Goal: Information Seeking & Learning: Learn about a topic

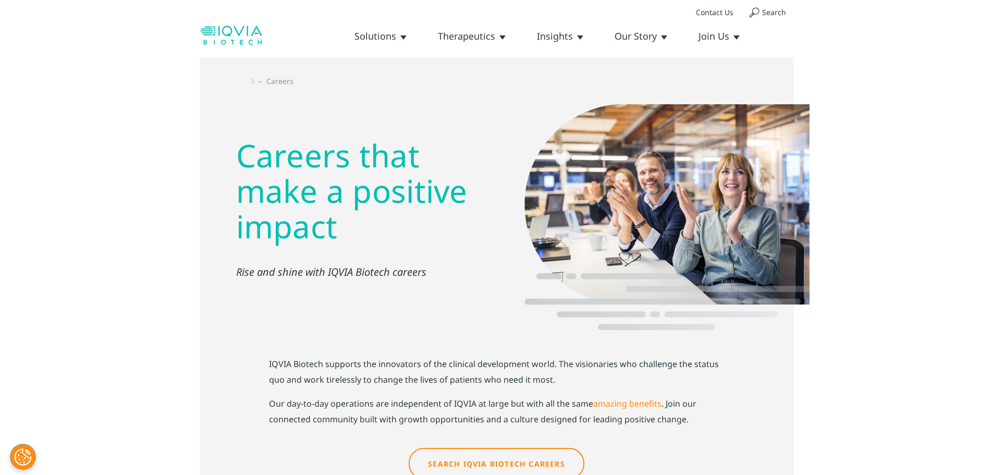
click at [0, 0] on link "Careers" at bounding box center [0, 0] width 0 height 0
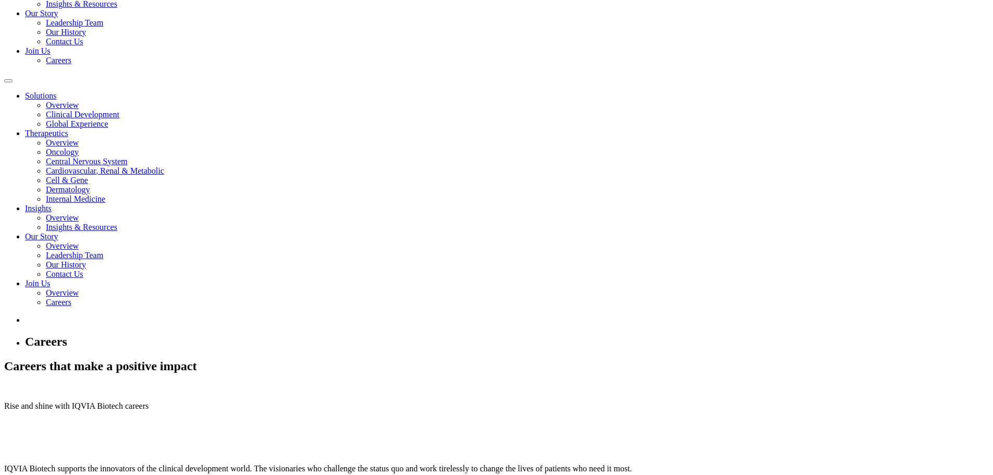
scroll to position [261, 0]
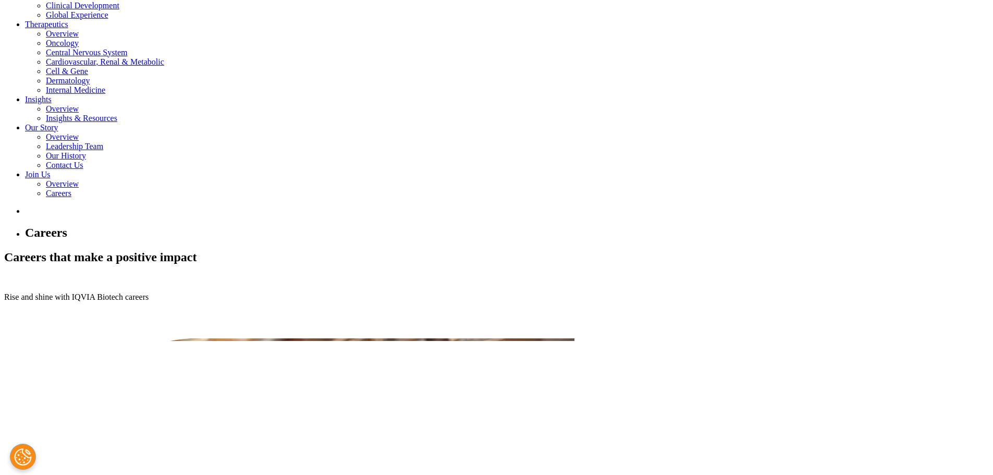
drag, startPoint x: 271, startPoint y: 109, endPoint x: 690, endPoint y: 121, distance: 419.3
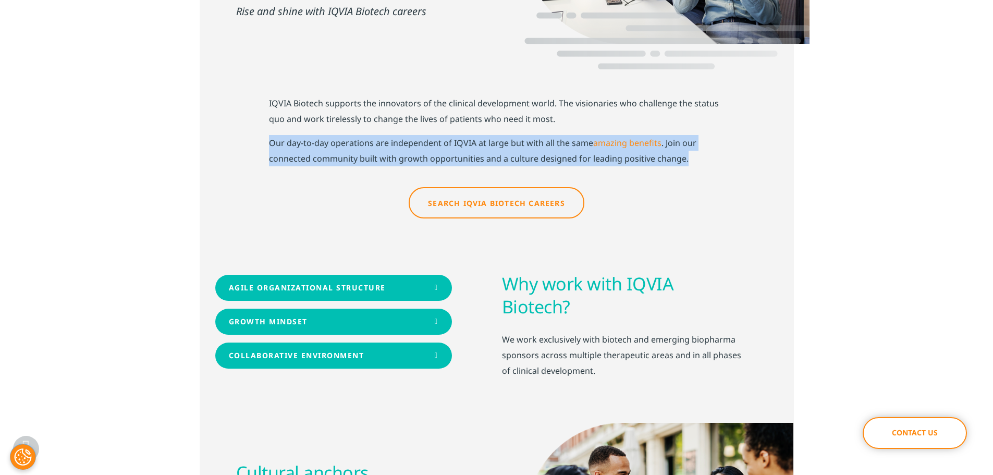
click at [690, 135] on p "Our day-to-day operations are independent of IQVIA at large but with all the sa…" at bounding box center [497, 150] width 456 height 31
click at [688, 135] on p "Our day-to-day operations are independent of IQVIA at large but with all the sa…" at bounding box center [497, 150] width 456 height 31
drag, startPoint x: 688, startPoint y: 124, endPoint x: 381, endPoint y: 102, distance: 307.9
click at [383, 135] on p "Our day-to-day operations are independent of IQVIA at large but with all the sa…" at bounding box center [497, 150] width 456 height 31
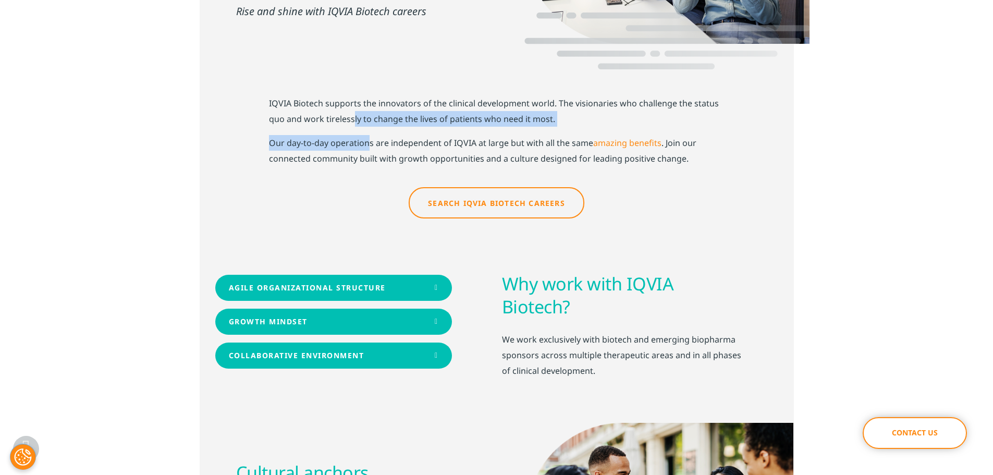
drag, startPoint x: 357, startPoint y: 98, endPoint x: 336, endPoint y: 94, distance: 21.8
click at [350, 96] on div "IQVIA Biotech supports the innovators of the clinical development world. The vi…" at bounding box center [497, 118] width 456 height 95
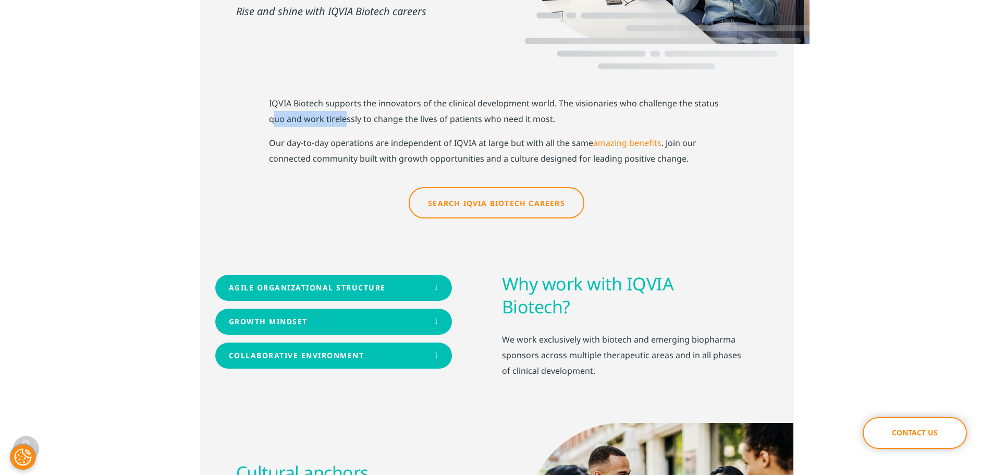
drag, startPoint x: 336, startPoint y: 94, endPoint x: 273, endPoint y: 79, distance: 64.9
click at [273, 95] on p "IQVIA Biotech supports the innovators of the clinical development world. The vi…" at bounding box center [497, 115] width 456 height 40
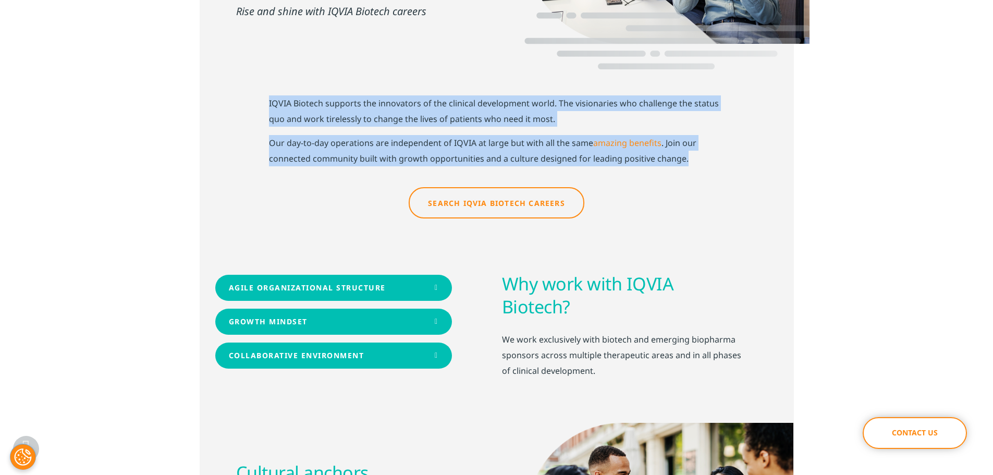
drag, startPoint x: 267, startPoint y: 68, endPoint x: 689, endPoint y: 126, distance: 425.7
click at [689, 126] on div "IQVIA Biotech supports the innovators of the clinical development world. The vi…" at bounding box center [497, 118] width 594 height 95
click at [689, 135] on p "Our day-to-day operations are independent of IQVIA at large but with all the sa…" at bounding box center [497, 150] width 456 height 31
drag, startPoint x: 269, startPoint y: 68, endPoint x: 704, endPoint y: 127, distance: 438.8
click at [704, 127] on div "IQVIA Biotech supports the innovators of the clinical development world. The vi…" at bounding box center [497, 118] width 456 height 95
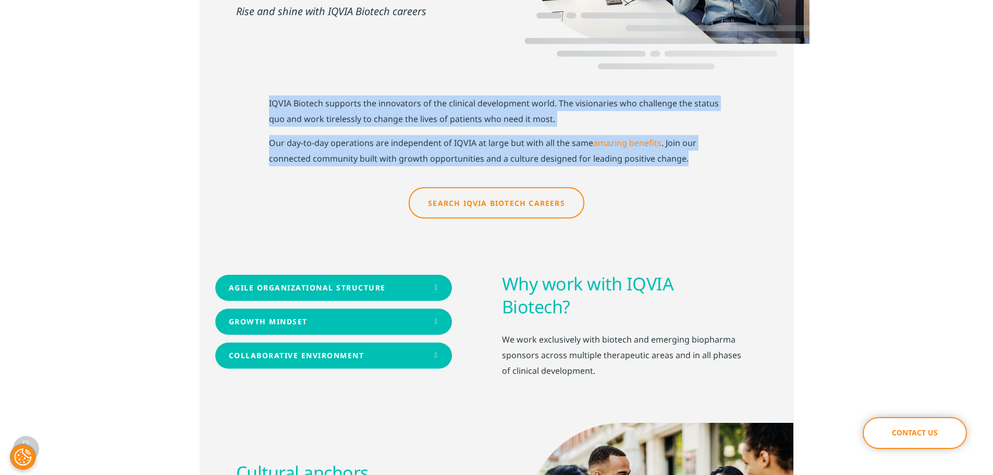
click at [700, 135] on p "Our day-to-day operations are independent of IQVIA at large but with all the sa…" at bounding box center [497, 150] width 456 height 31
drag, startPoint x: 699, startPoint y: 127, endPoint x: 269, endPoint y: 69, distance: 434.4
click at [269, 71] on div "IQVIA Biotech supports the innovators of the clinical development world. The vi…" at bounding box center [497, 118] width 456 height 95
click at [269, 95] on p "IQVIA Biotech supports the innovators of the clinical development world. The vi…" at bounding box center [497, 115] width 456 height 40
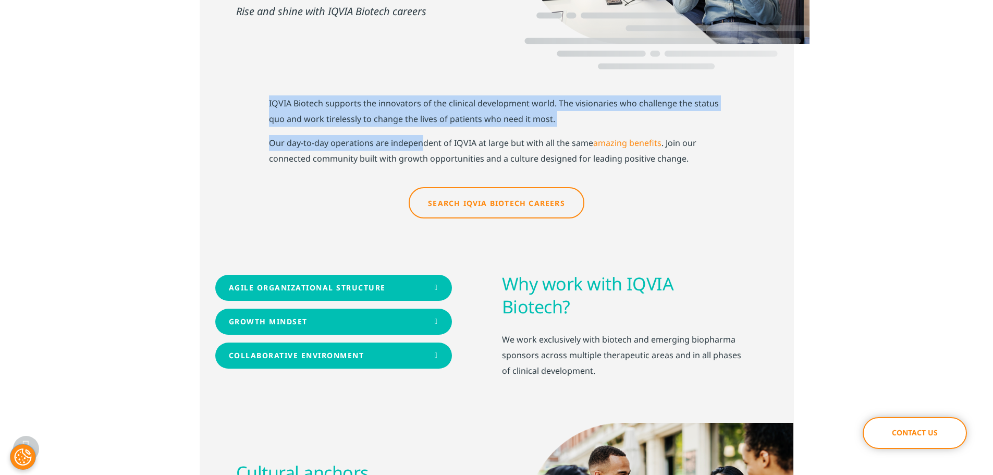
drag, startPoint x: 269, startPoint y: 69, endPoint x: 421, endPoint y: 105, distance: 156.4
click at [421, 105] on div "IQVIA Biotech supports the innovators of the clinical development world. The vi…" at bounding box center [497, 118] width 456 height 95
click at [421, 135] on p "Our day-to-day operations are independent of IQVIA at large but with all the sa…" at bounding box center [497, 150] width 456 height 31
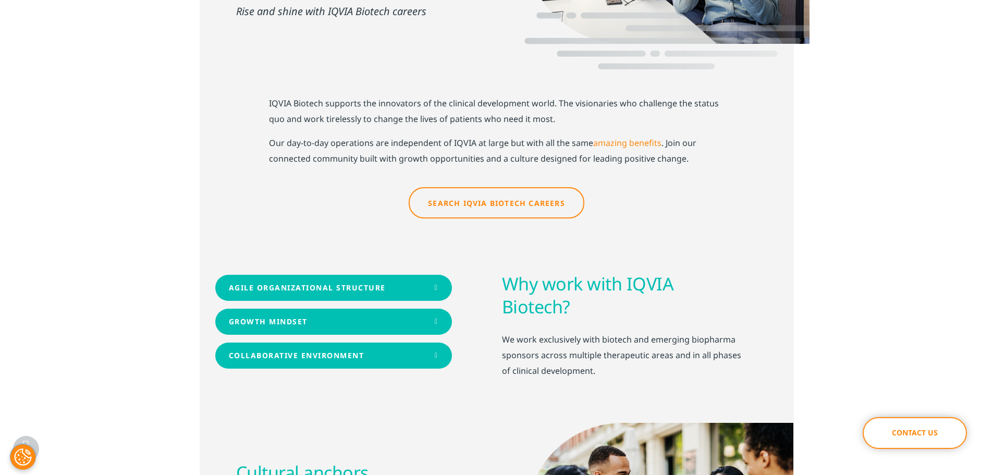
click at [502, 187] on link "Search IQVIA Biotech Careers" at bounding box center [497, 202] width 176 height 31
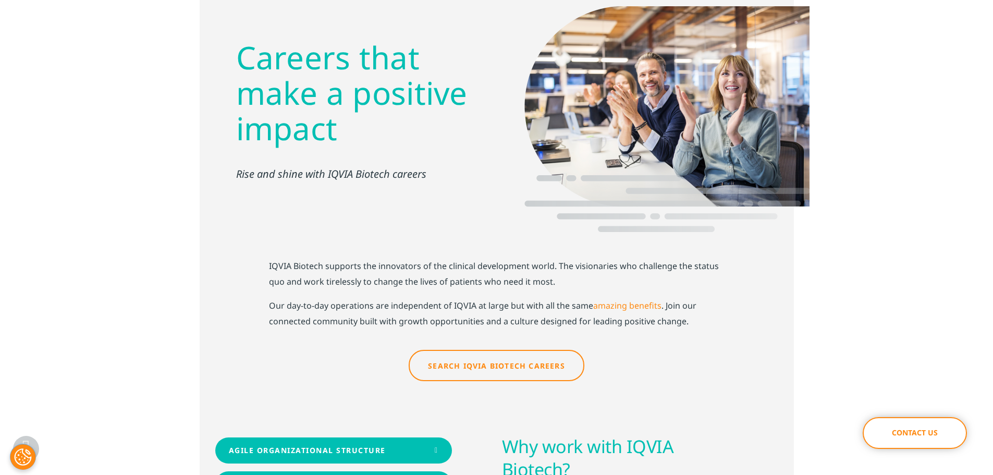
scroll to position [0, 0]
